Goal: Task Accomplishment & Management: Contribute content

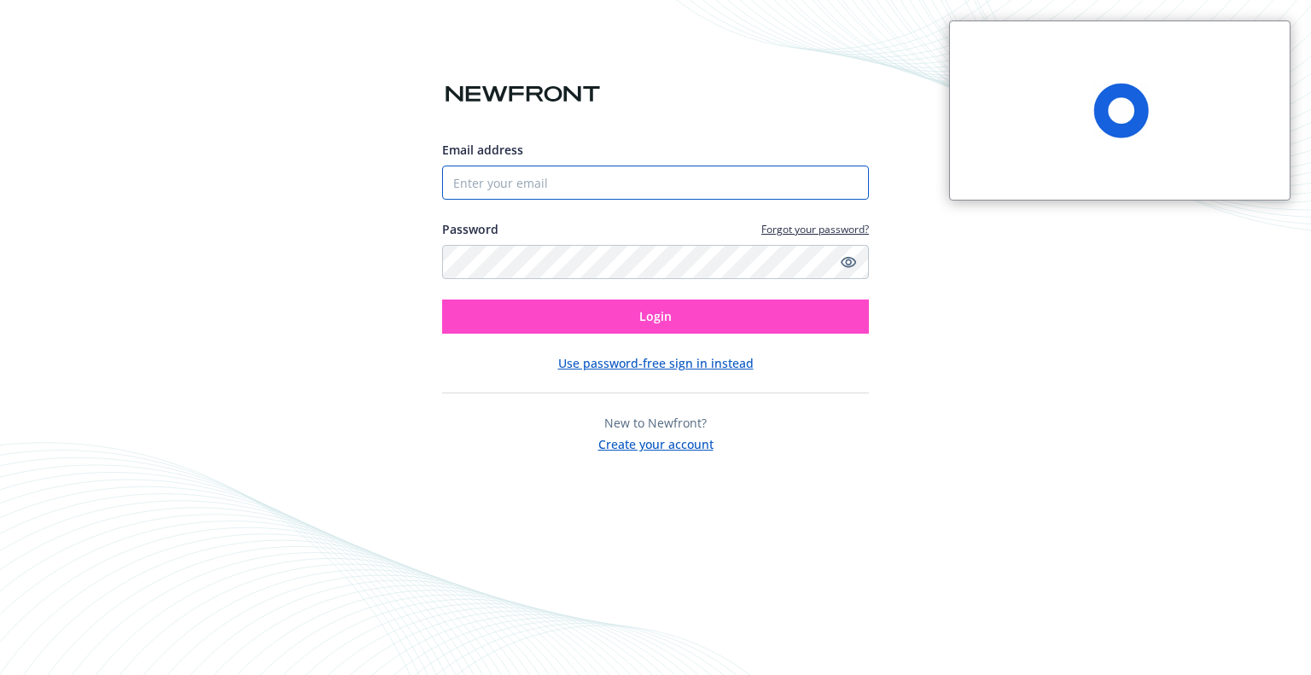
type input "[EMAIL_ADDRESS][DOMAIN_NAME]"
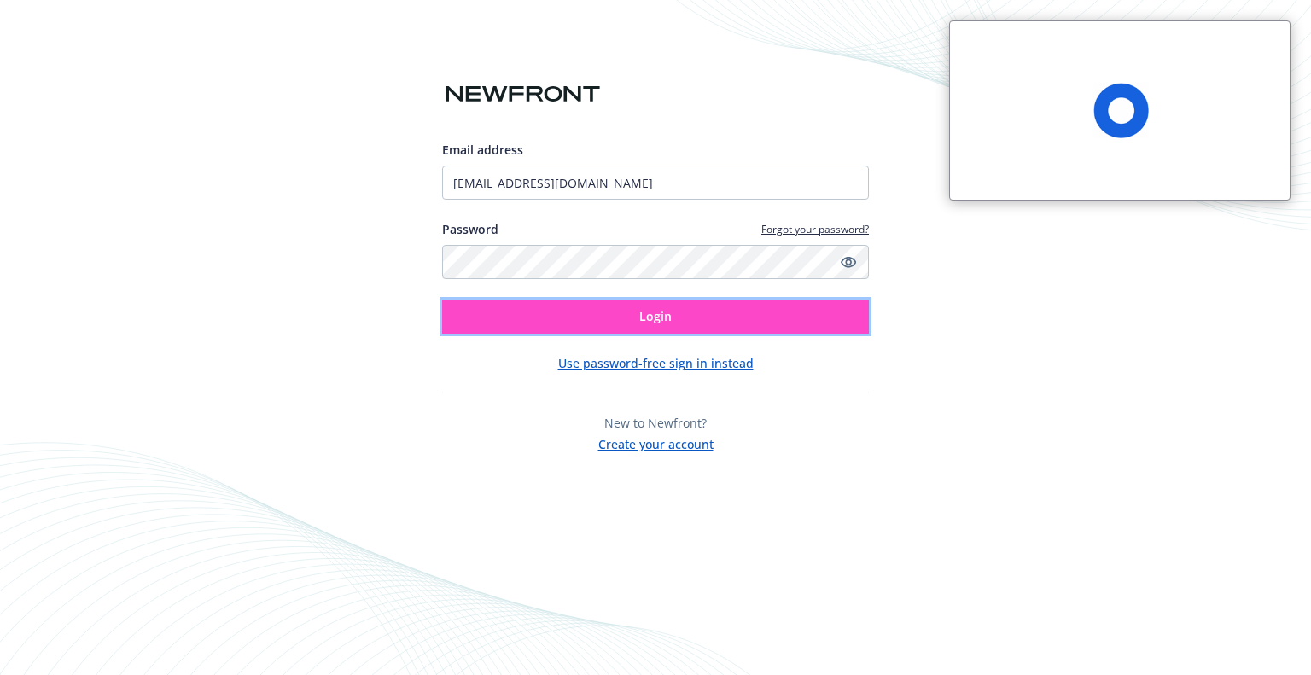
click at [594, 317] on button "Login" at bounding box center [655, 317] width 427 height 34
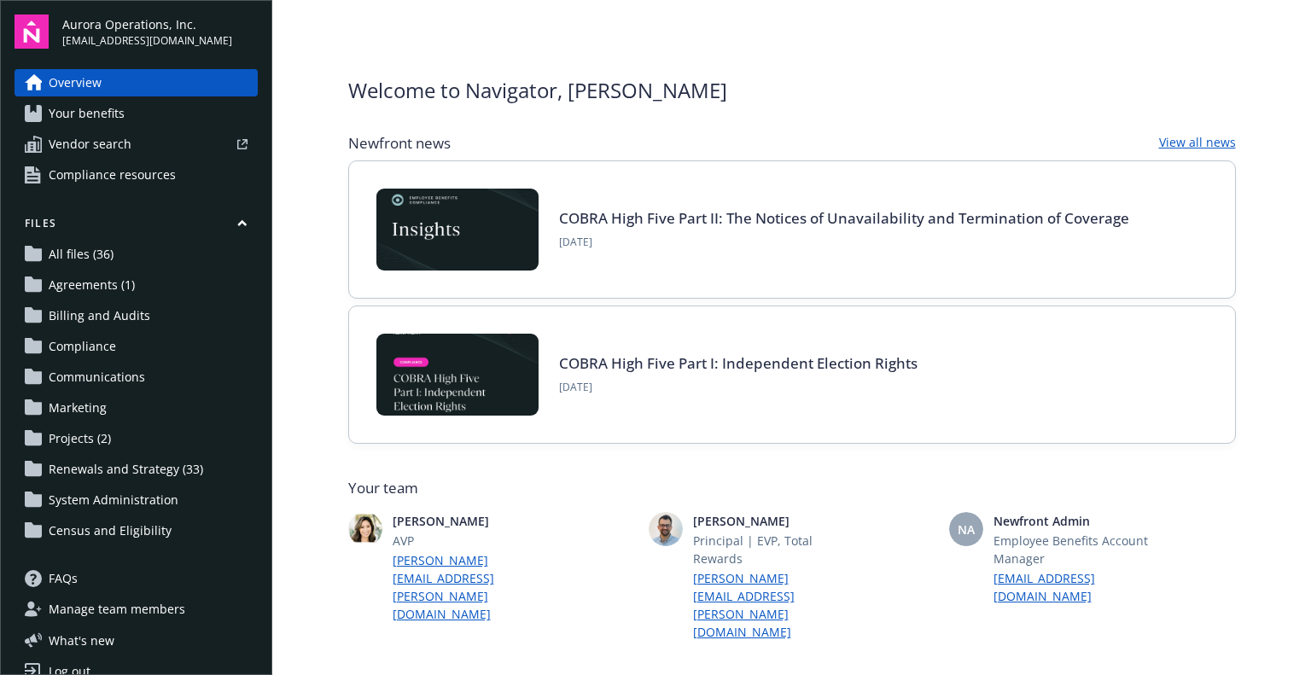
click at [70, 276] on span "Agreements (1)" at bounding box center [92, 285] width 86 height 27
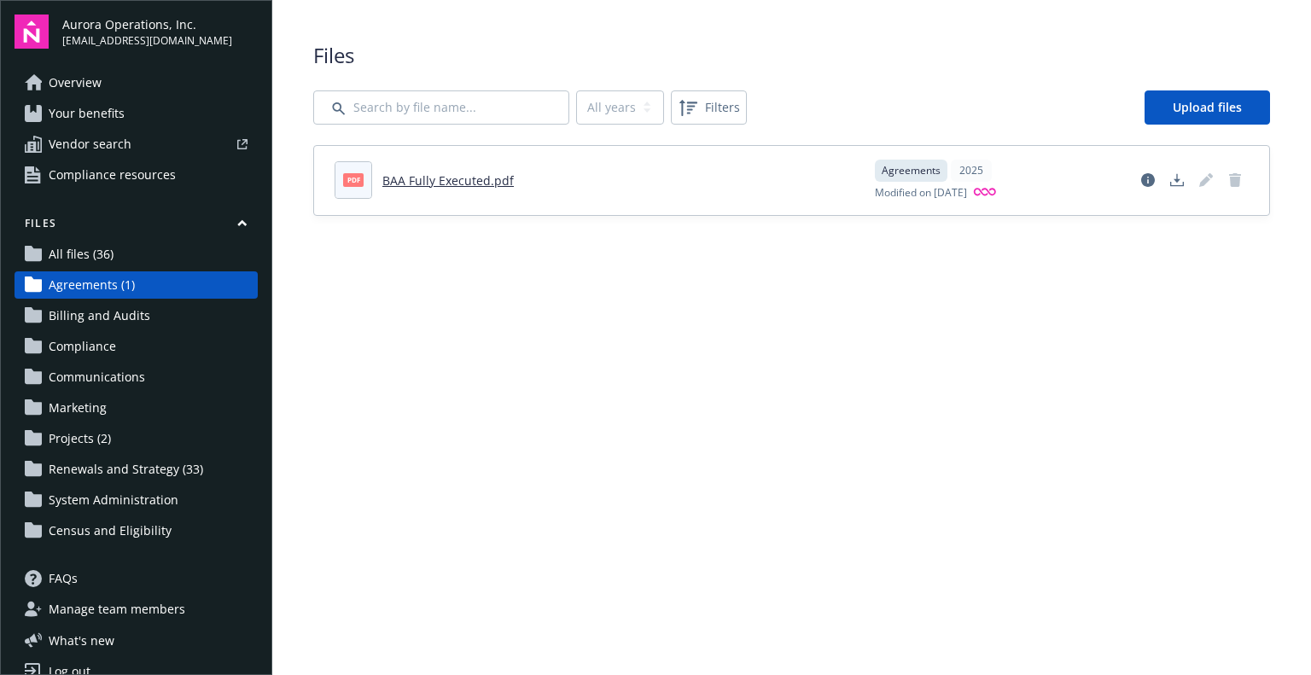
click at [447, 178] on link "BAA Fully Executed.pdf" at bounding box center [447, 180] width 131 height 16
click at [1173, 184] on icon "Download document" at bounding box center [1178, 180] width 14 height 14
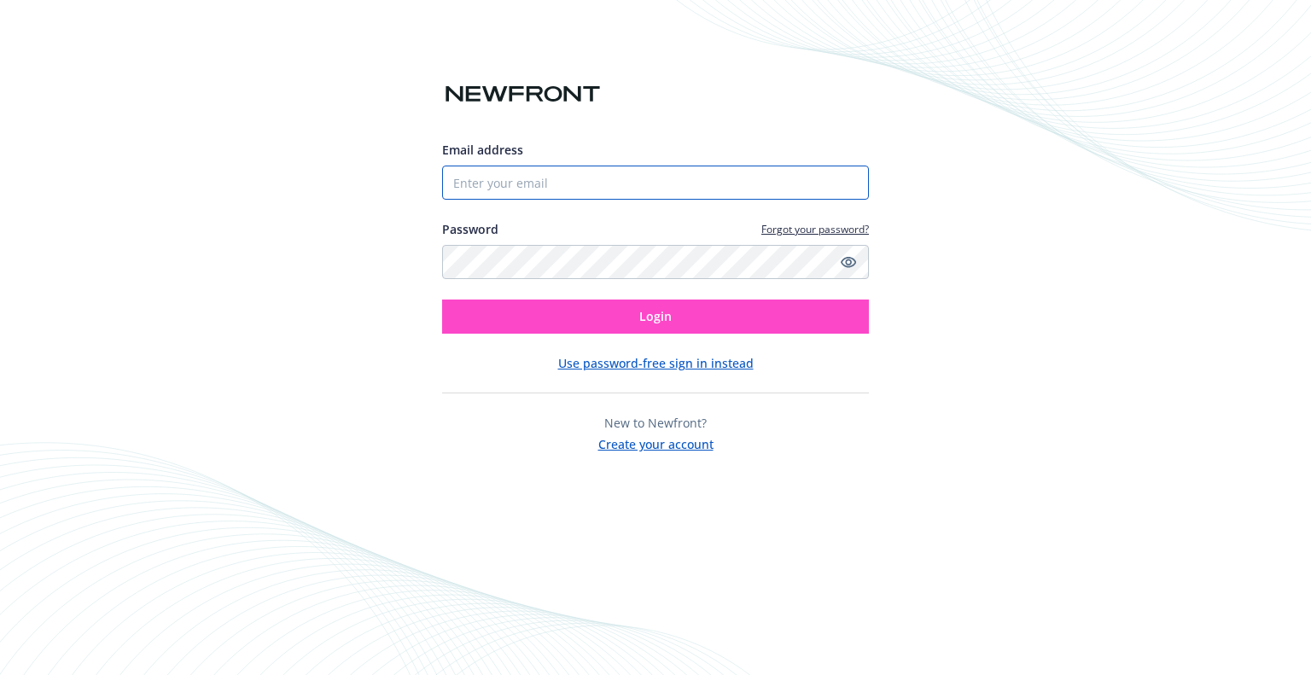
type input "[EMAIL_ADDRESS][DOMAIN_NAME]"
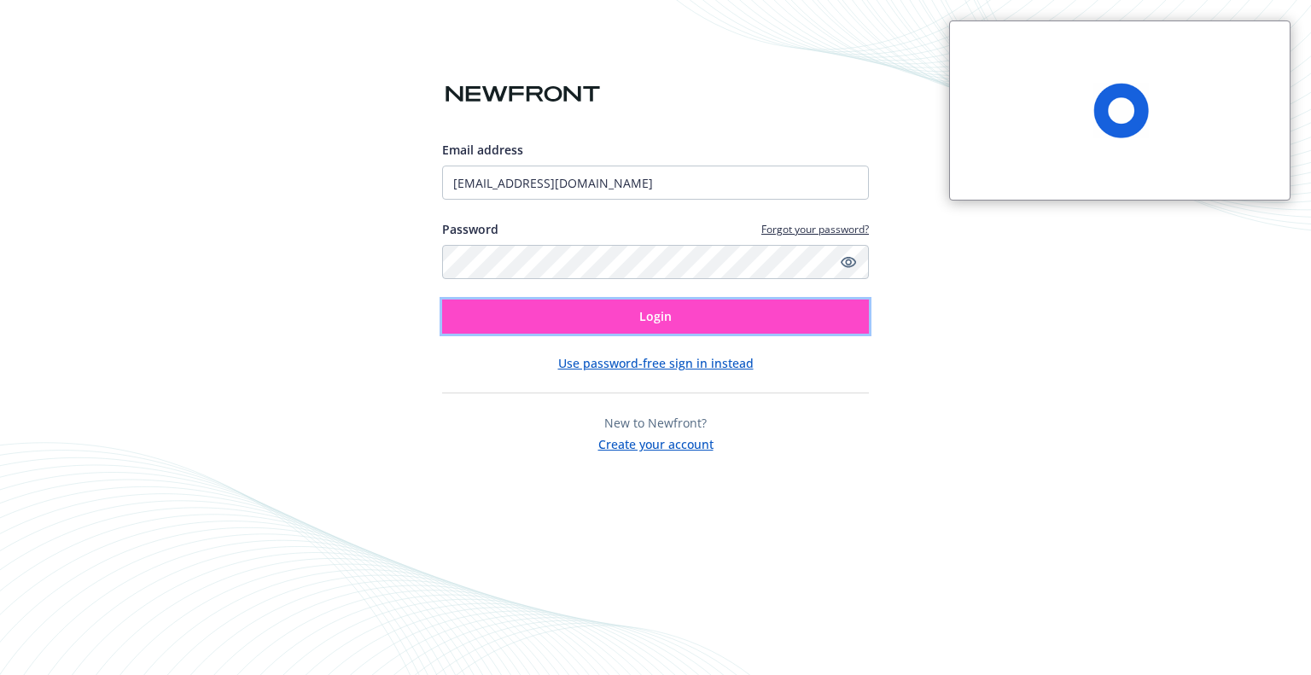
click at [676, 313] on button "Login" at bounding box center [655, 317] width 427 height 34
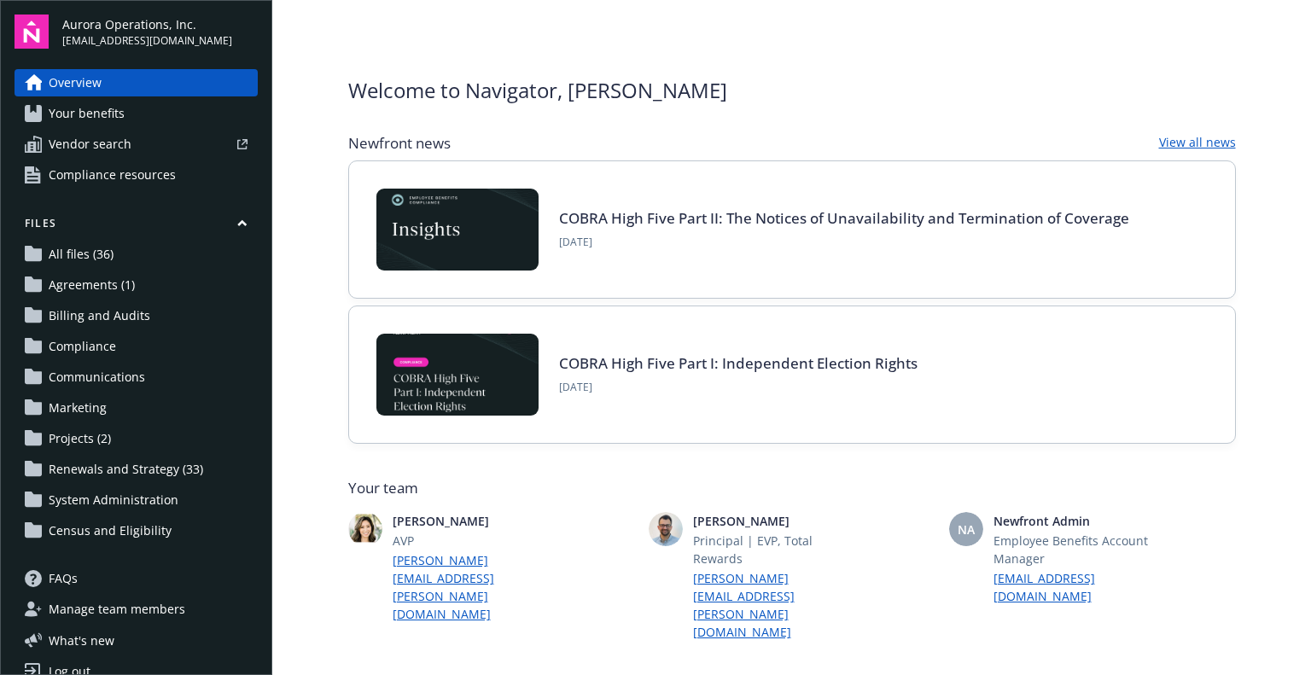
click at [96, 282] on span "Agreements (1)" at bounding box center [92, 285] width 86 height 27
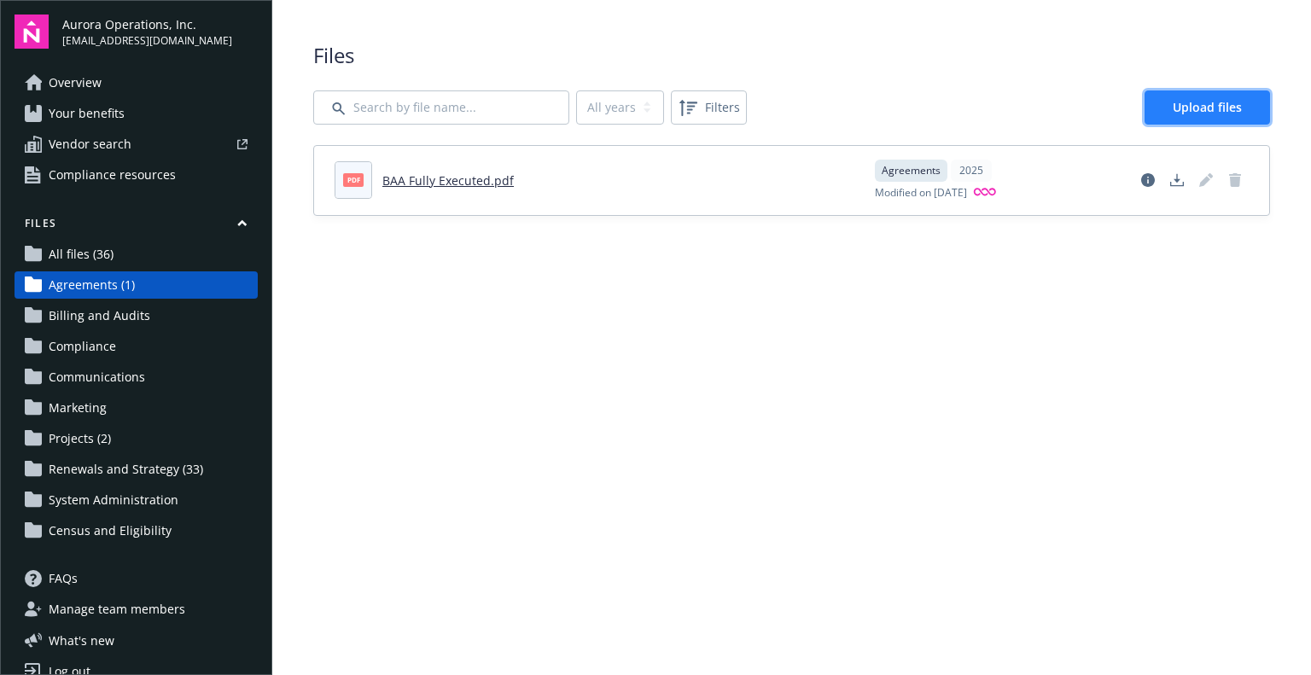
click at [1205, 108] on span "Upload files" at bounding box center [1207, 107] width 69 height 16
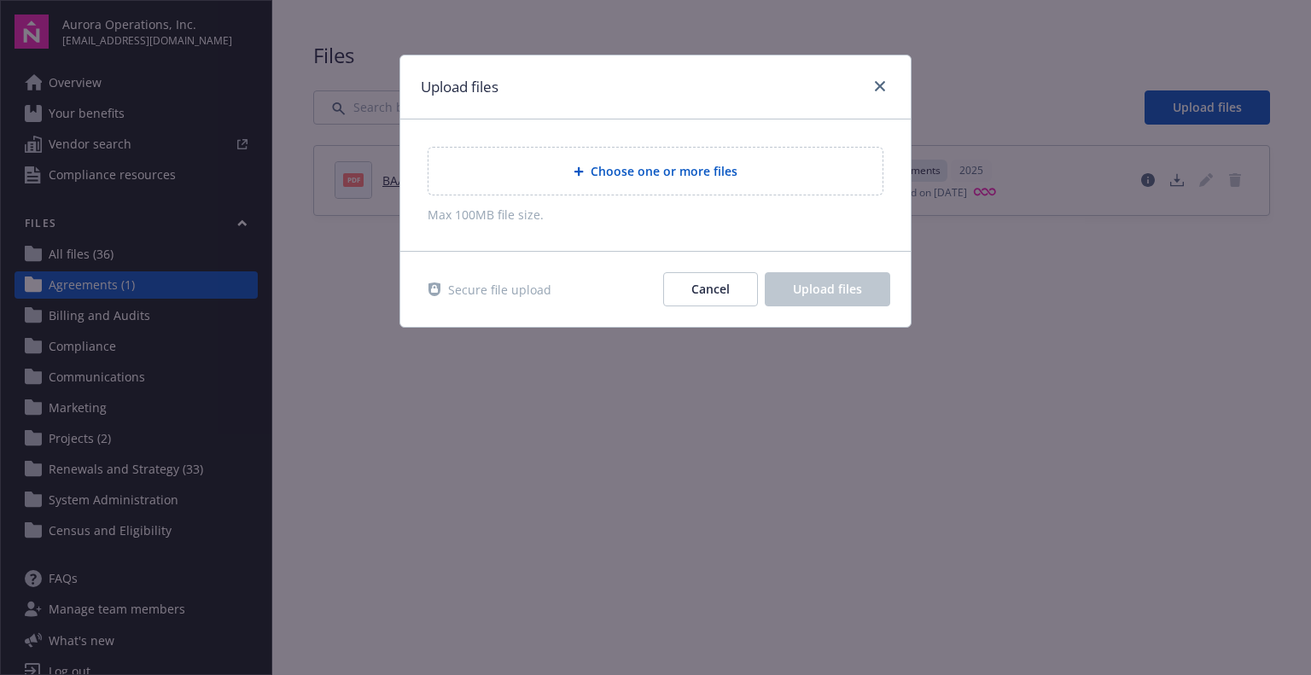
click at [603, 176] on span "Choose one or more files" at bounding box center [664, 171] width 147 height 18
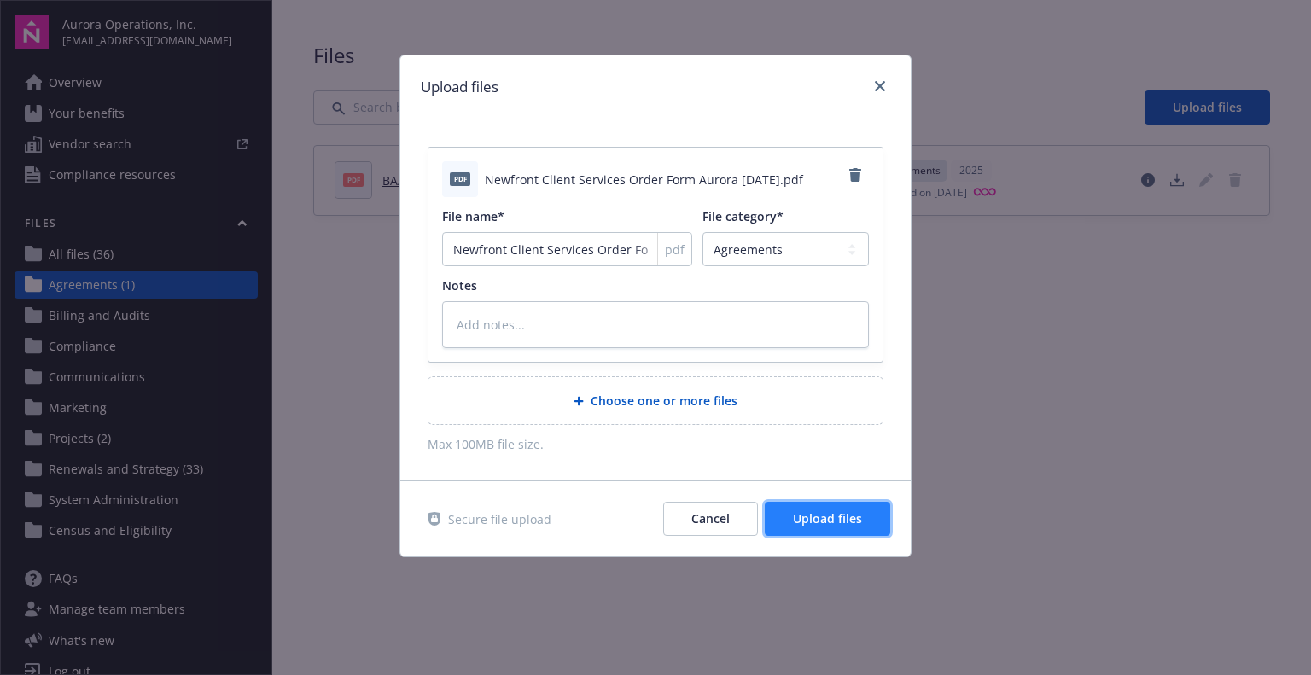
click at [833, 522] on span "Upload files" at bounding box center [827, 519] width 69 height 16
type textarea "x"
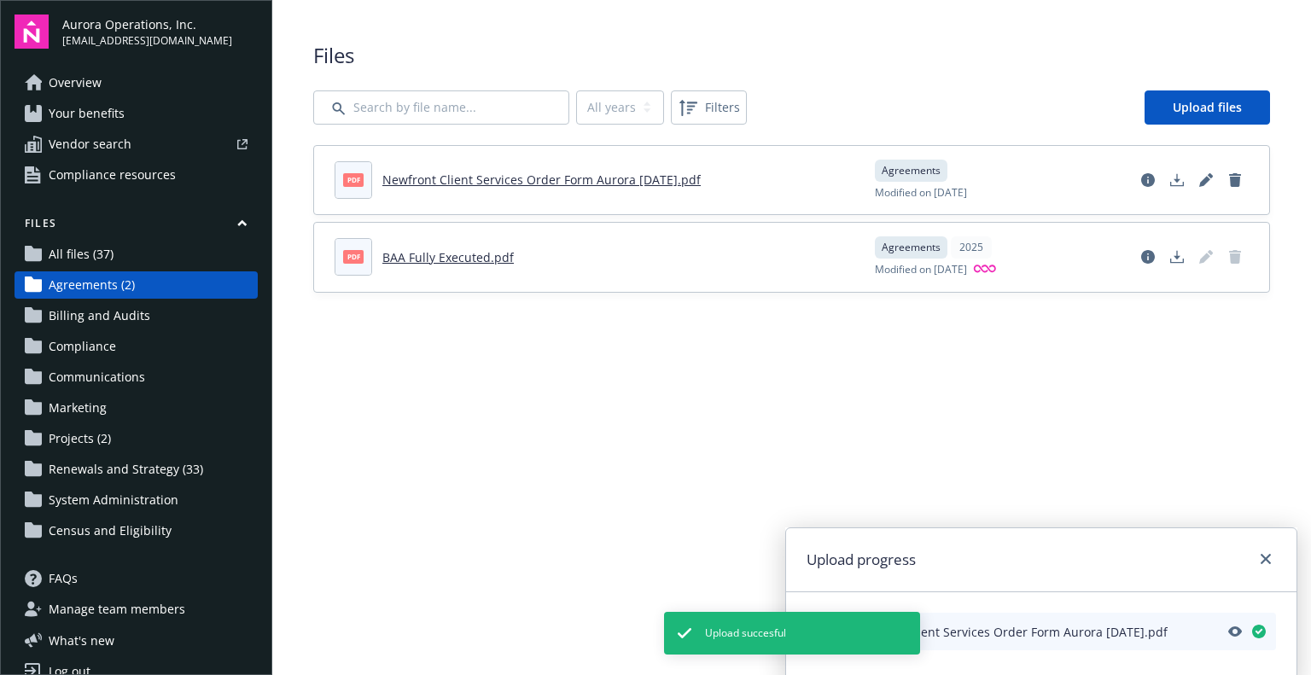
click at [478, 178] on link "Newfront Client Services Order Form Aurora 8.26.25.pdf" at bounding box center [541, 180] width 318 height 16
